Goal: Task Accomplishment & Management: Manage account settings

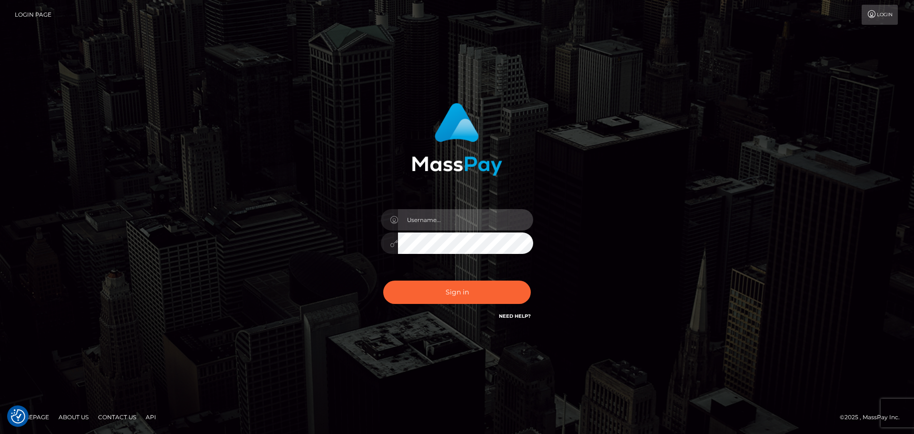
type input "wb.lev"
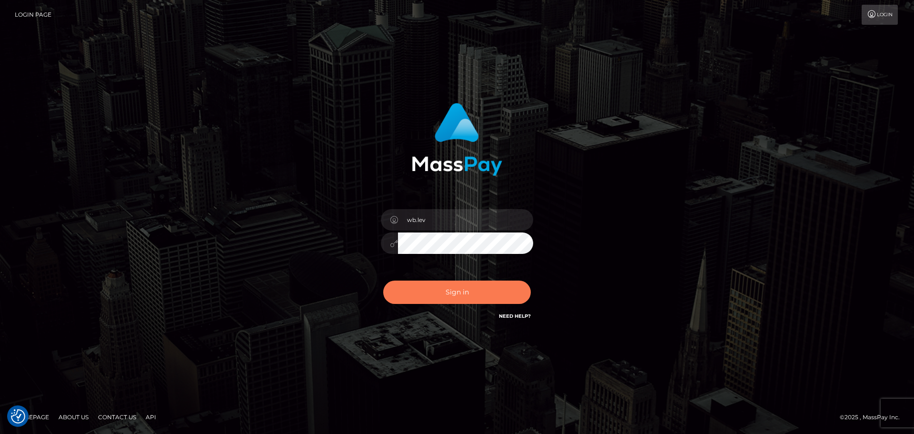
click at [461, 293] on button "Sign in" at bounding box center [457, 291] width 148 height 23
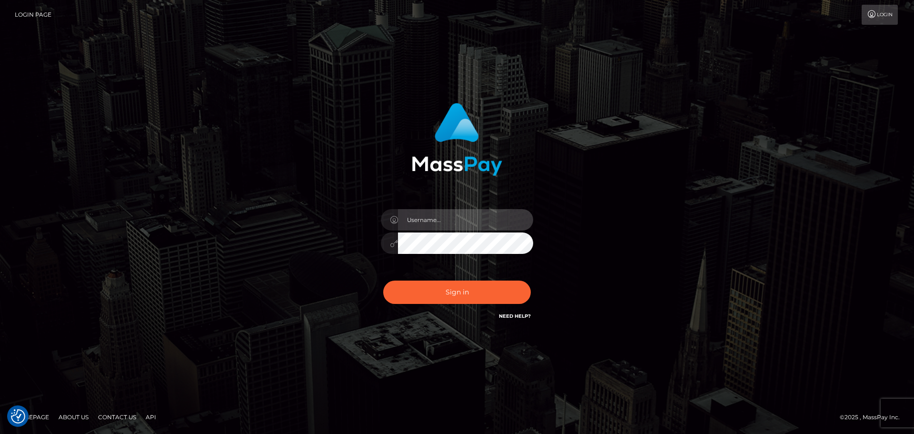
type input "wb.le-vel"
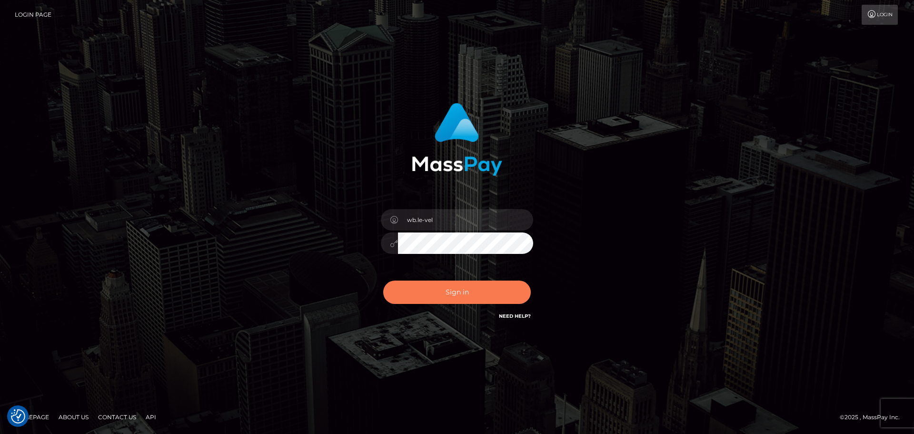
click at [483, 290] on button "Sign in" at bounding box center [457, 291] width 148 height 23
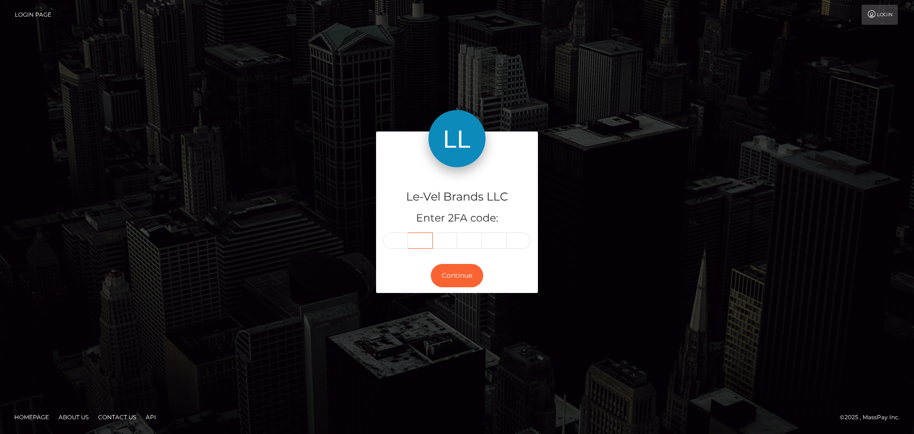
type input "8"
type input "5"
type input "9"
type input "1"
type input "4"
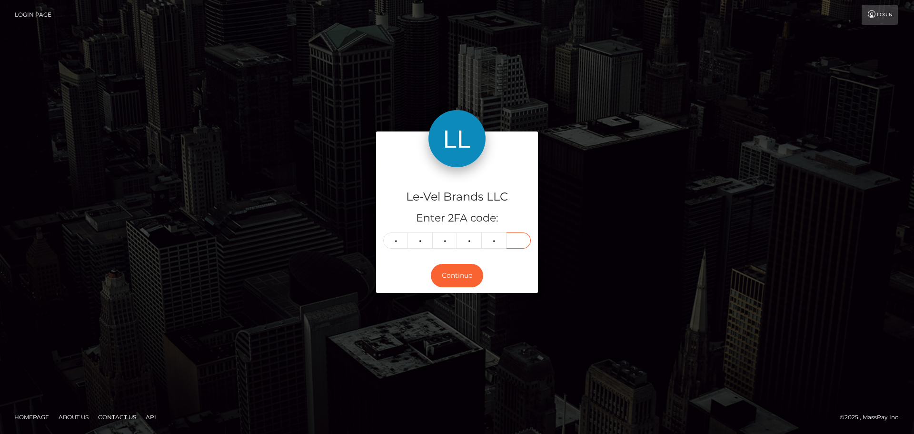
type input "8"
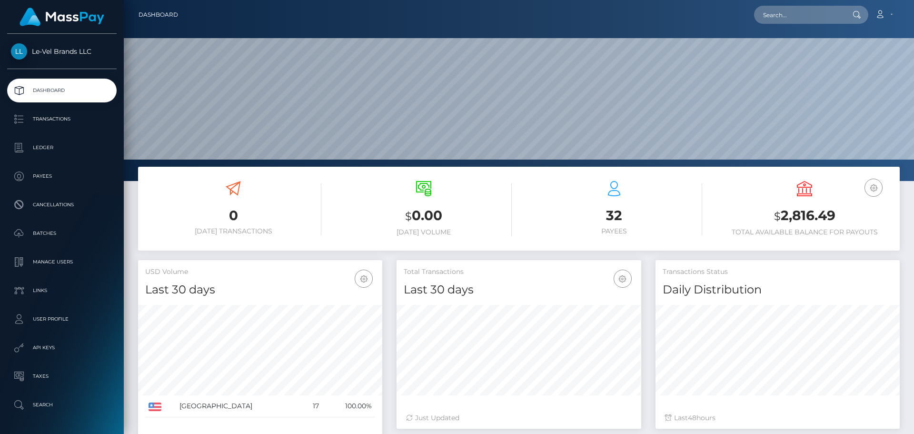
scroll to position [169, 245]
click at [611, 218] on h3 "32" at bounding box center [614, 215] width 176 height 19
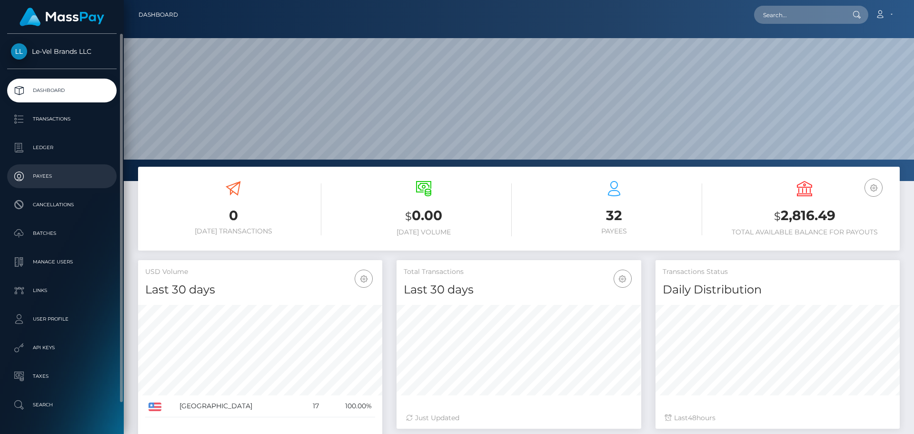
click at [32, 173] on p "Payees" at bounding box center [62, 176] width 102 height 14
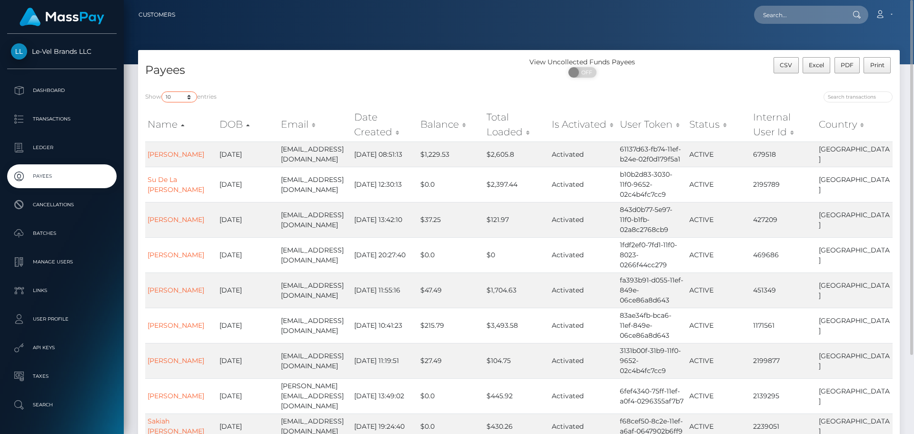
click at [191, 98] on select "10 25 50 100 250" at bounding box center [179, 96] width 36 height 11
select select "250"
click at [162, 91] on select "10 25 50 100 250" at bounding box center [179, 96] width 36 height 11
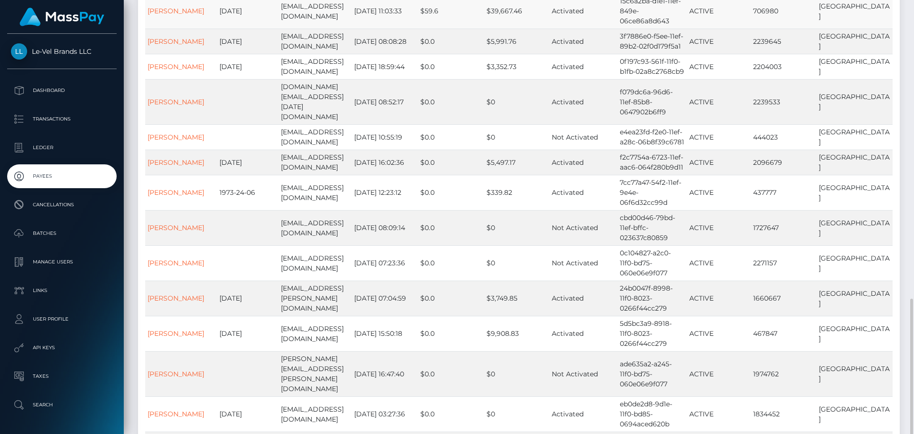
scroll to position [714, 0]
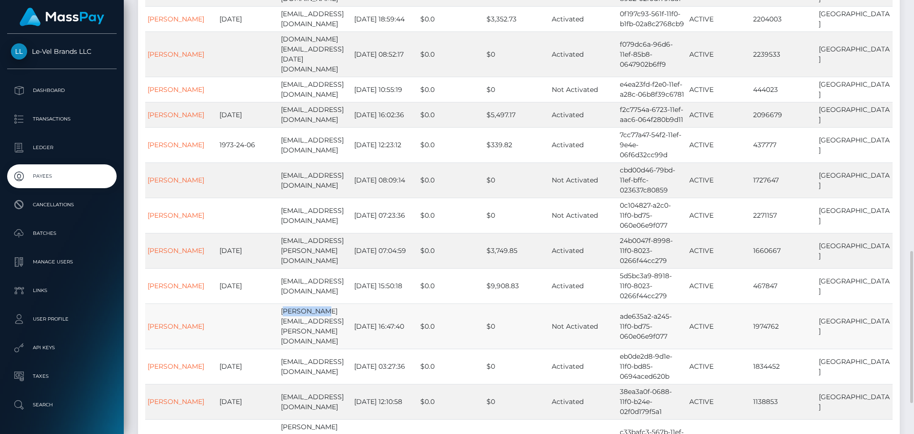
drag, startPoint x: 283, startPoint y: 226, endPoint x: 322, endPoint y: 228, distance: 39.6
click at [322, 303] on td "wes.briney@le-vel.com" at bounding box center [315, 325] width 73 height 45
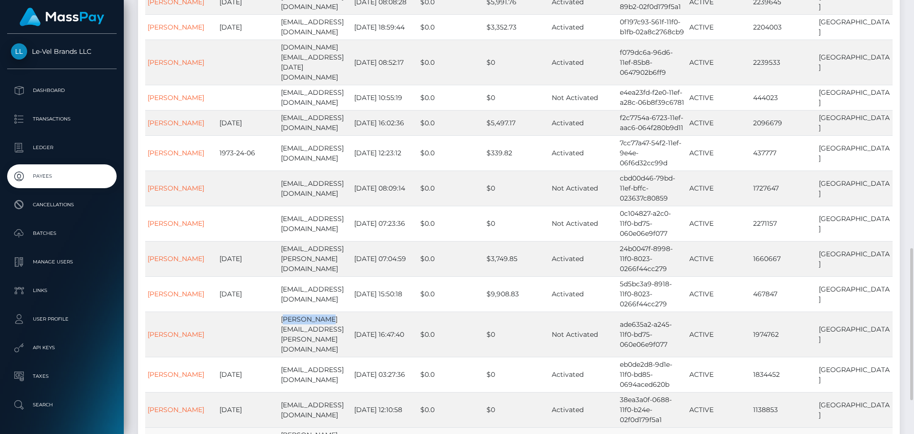
scroll to position [659, 0]
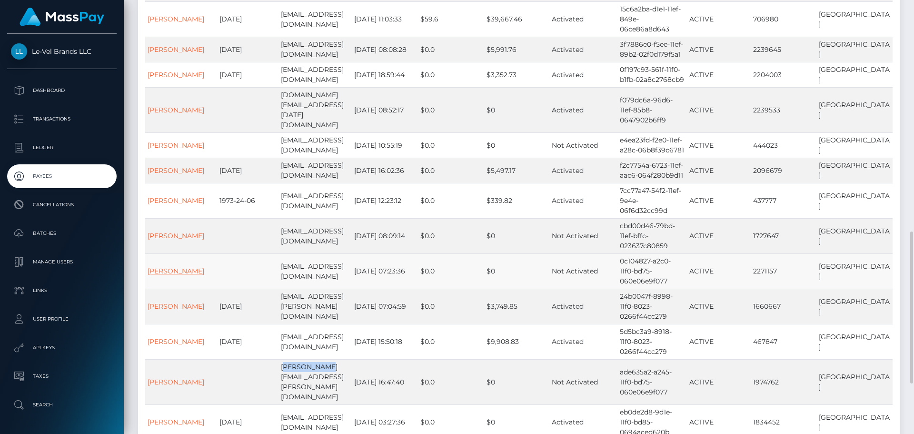
click at [180, 267] on link "Wes CaComm" at bounding box center [176, 271] width 57 height 9
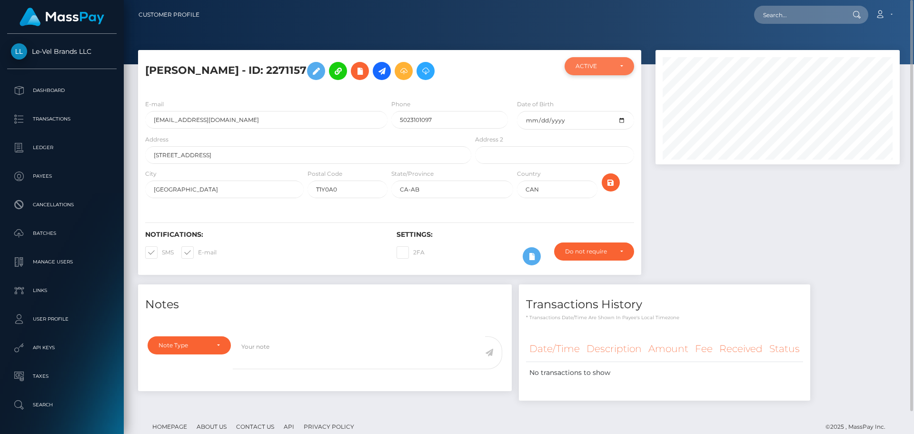
click at [612, 70] on div "ACTIVE" at bounding box center [600, 66] width 48 height 8
click at [892, 17] on link "Account" at bounding box center [884, 15] width 28 height 20
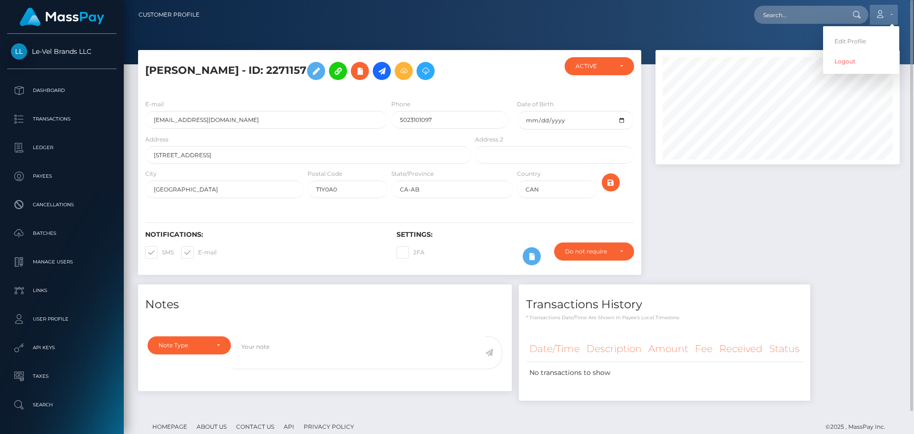
click at [892, 17] on link "Account" at bounding box center [884, 15] width 28 height 20
click at [764, 248] on div at bounding box center [778, 167] width 259 height 234
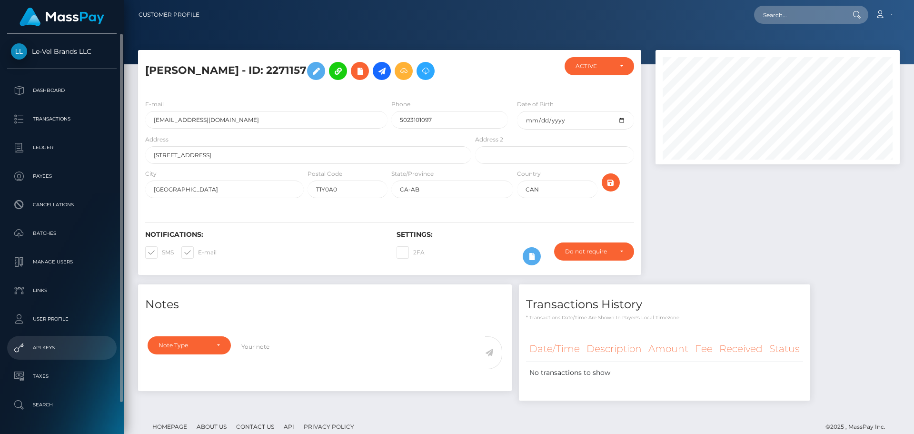
click at [64, 350] on p "API Keys" at bounding box center [62, 347] width 102 height 14
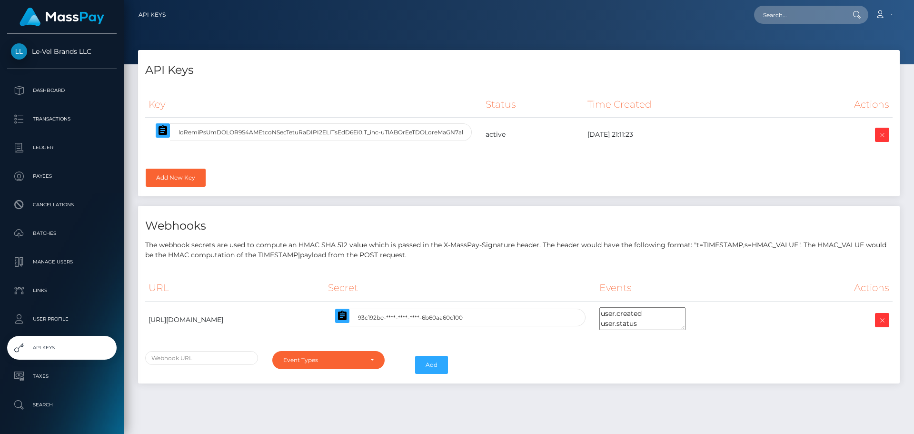
select select
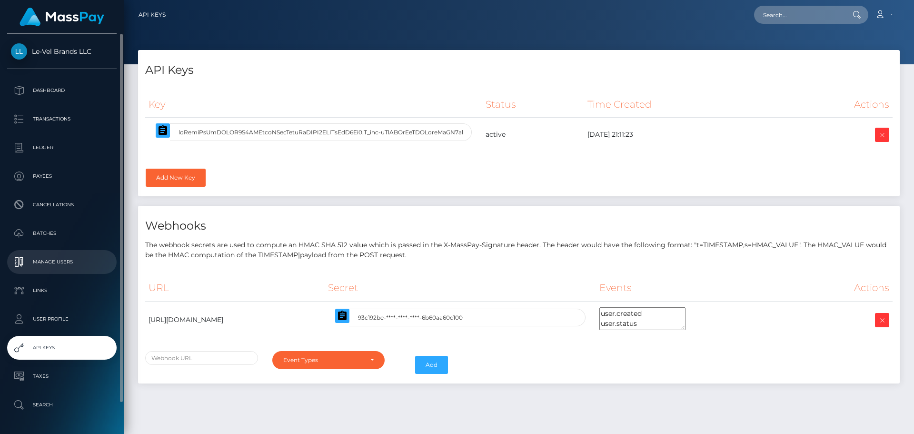
click at [68, 266] on p "Manage Users" at bounding box center [62, 262] width 102 height 14
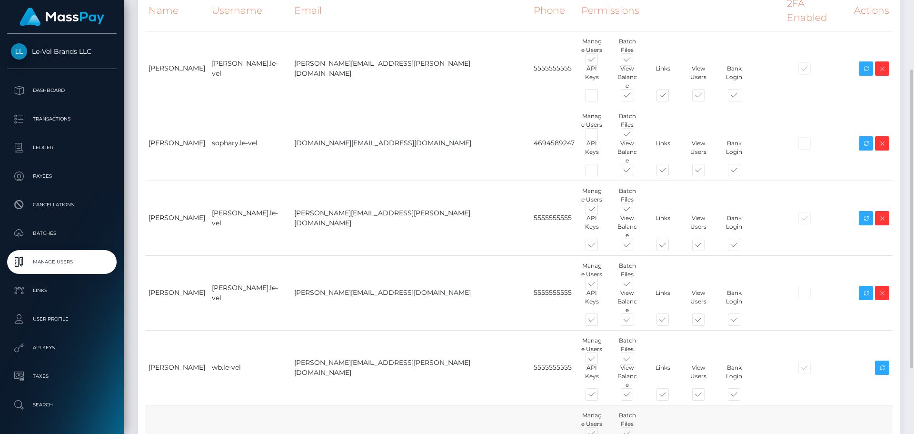
scroll to position [53, 0]
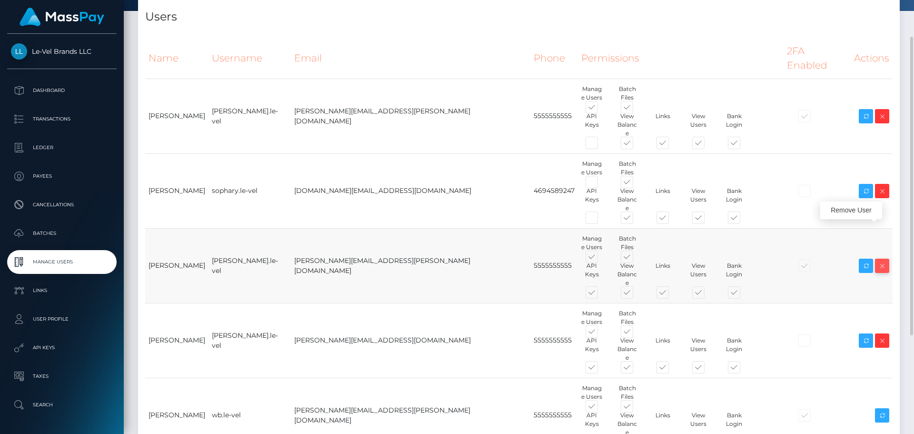
click at [882, 260] on icon at bounding box center [882, 266] width 11 height 12
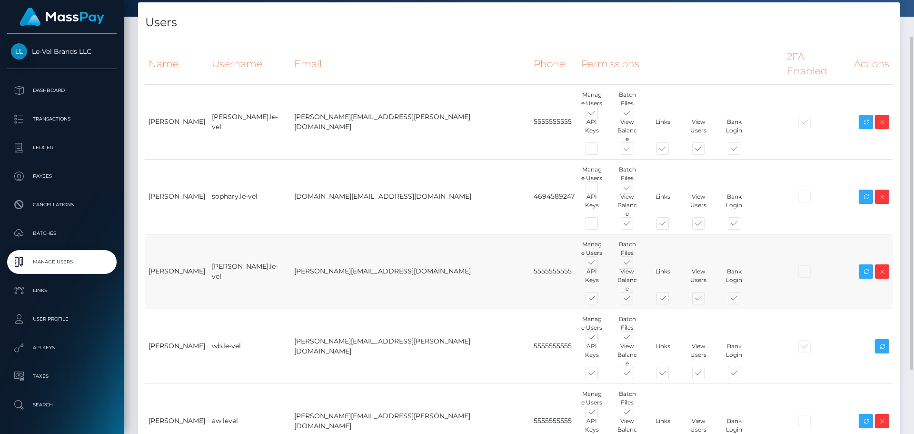
scroll to position [95, 0]
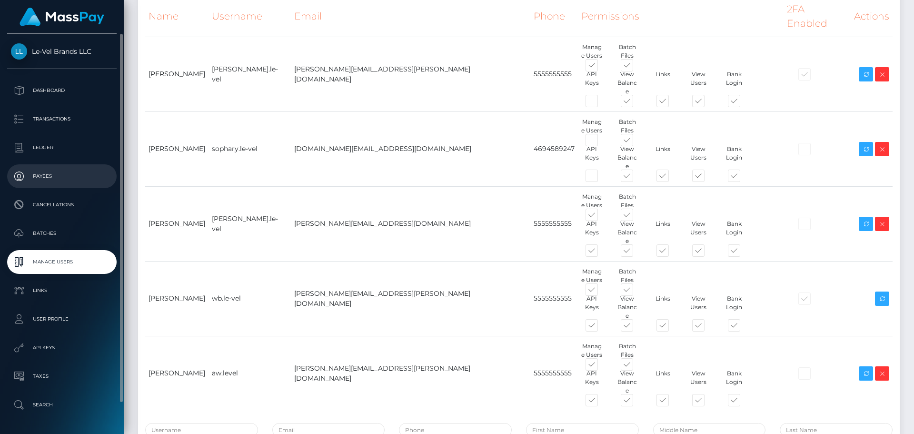
click at [50, 171] on p "Payees" at bounding box center [62, 176] width 102 height 14
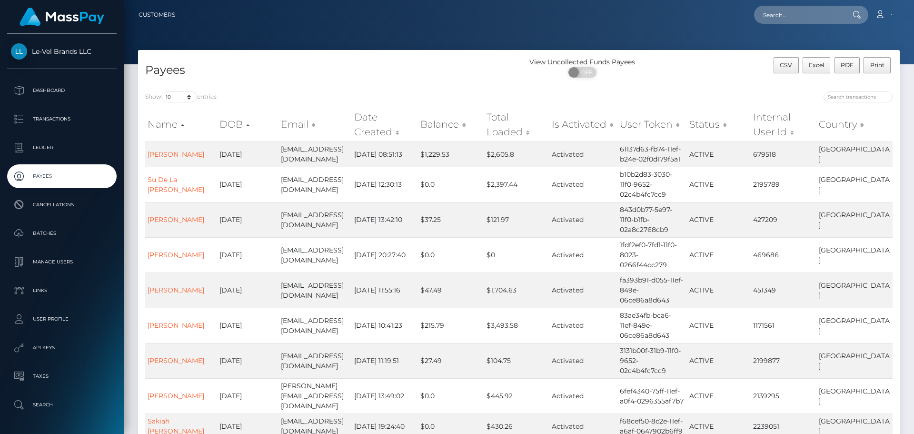
click at [185, 106] on div "Name DOB Email Date Created Balance Total Loaded Is Activated User Token Status…" at bounding box center [519, 298] width 762 height 387
click at [183, 101] on select "10 25 50 100 250" at bounding box center [179, 96] width 36 height 11
select select "100"
click at [162, 91] on select "10 25 50 100 250" at bounding box center [179, 96] width 36 height 11
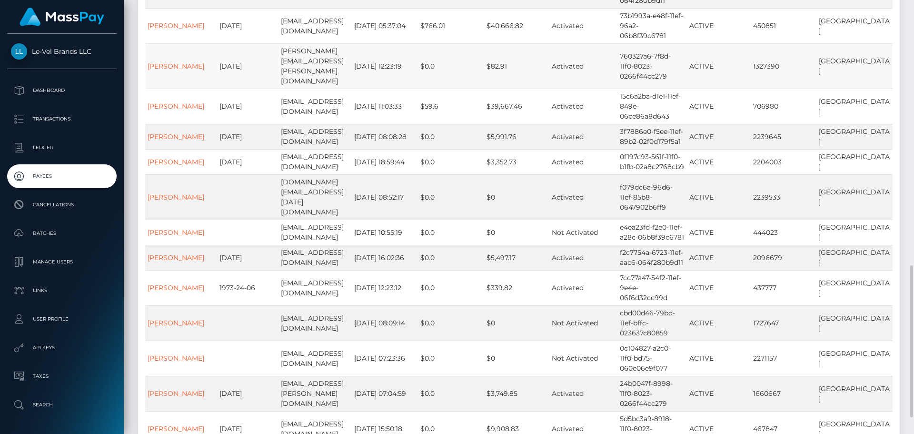
scroll to position [619, 0]
